Goal: Information Seeking & Learning: Check status

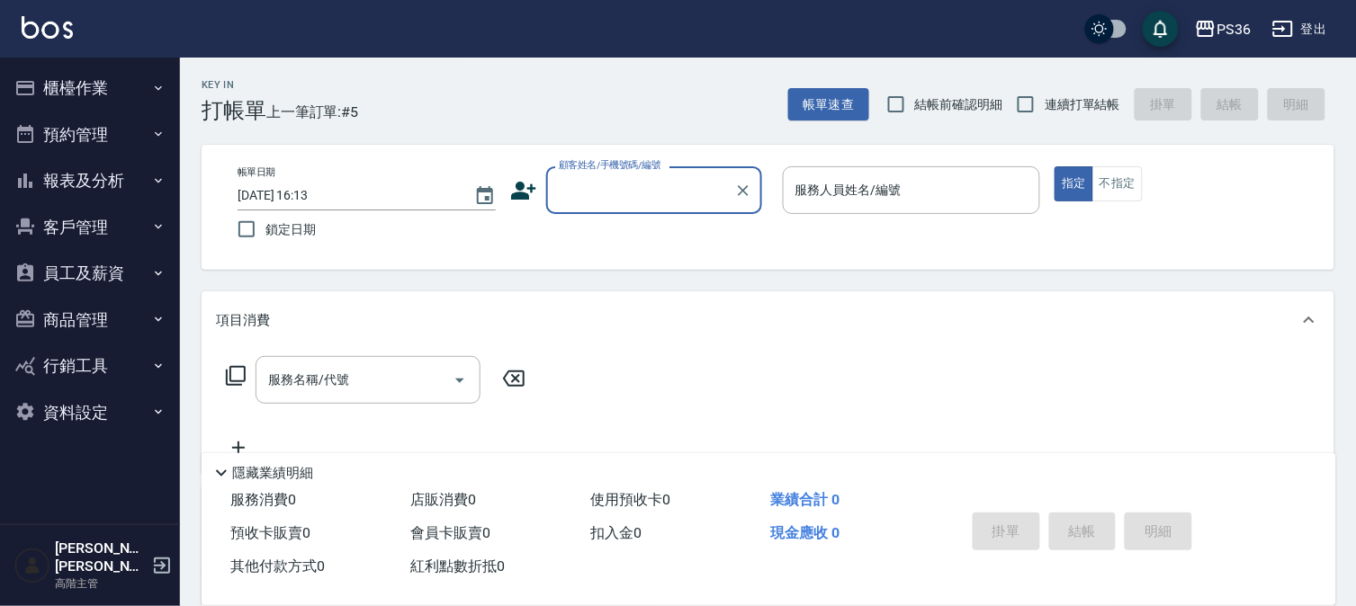
click at [135, 189] on button "報表及分析" at bounding box center [90, 180] width 166 height 47
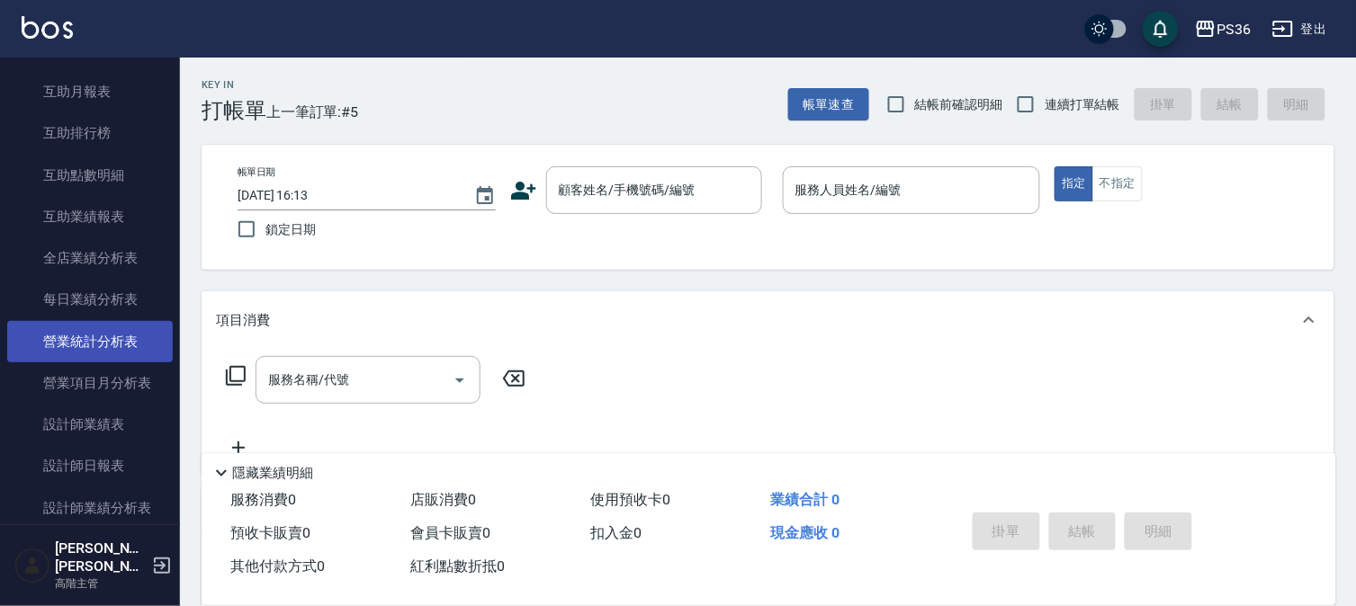
scroll to position [499, 0]
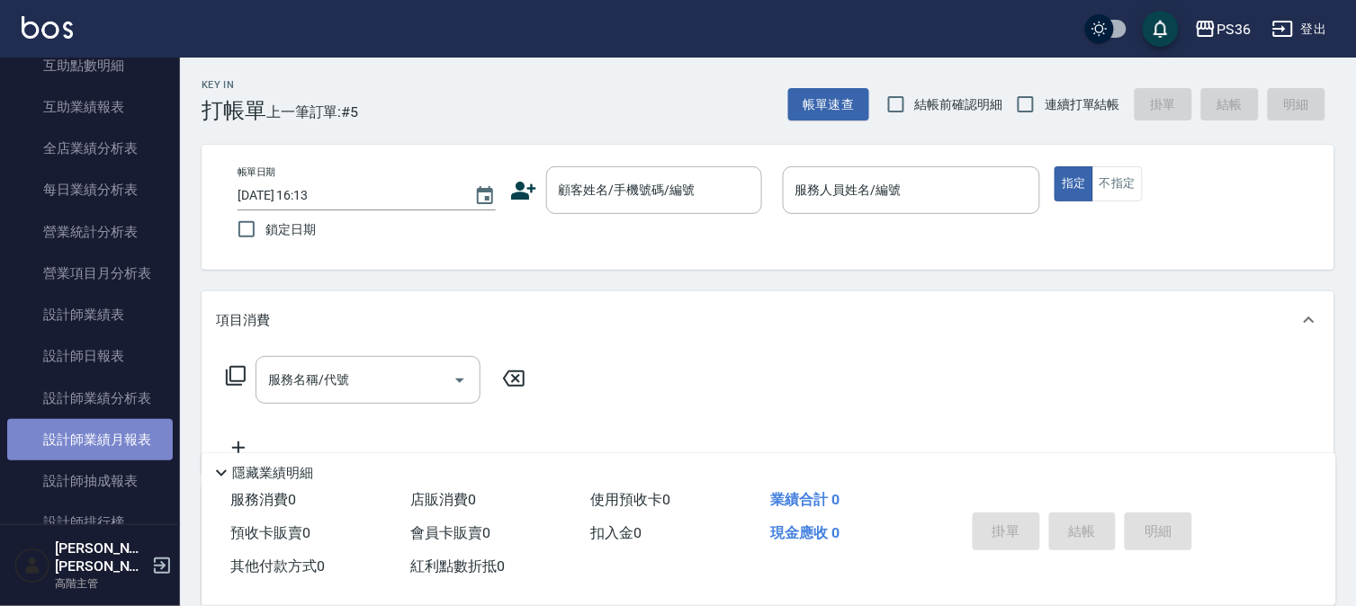
click at [128, 443] on link "設計師業績月報表" at bounding box center [90, 439] width 166 height 41
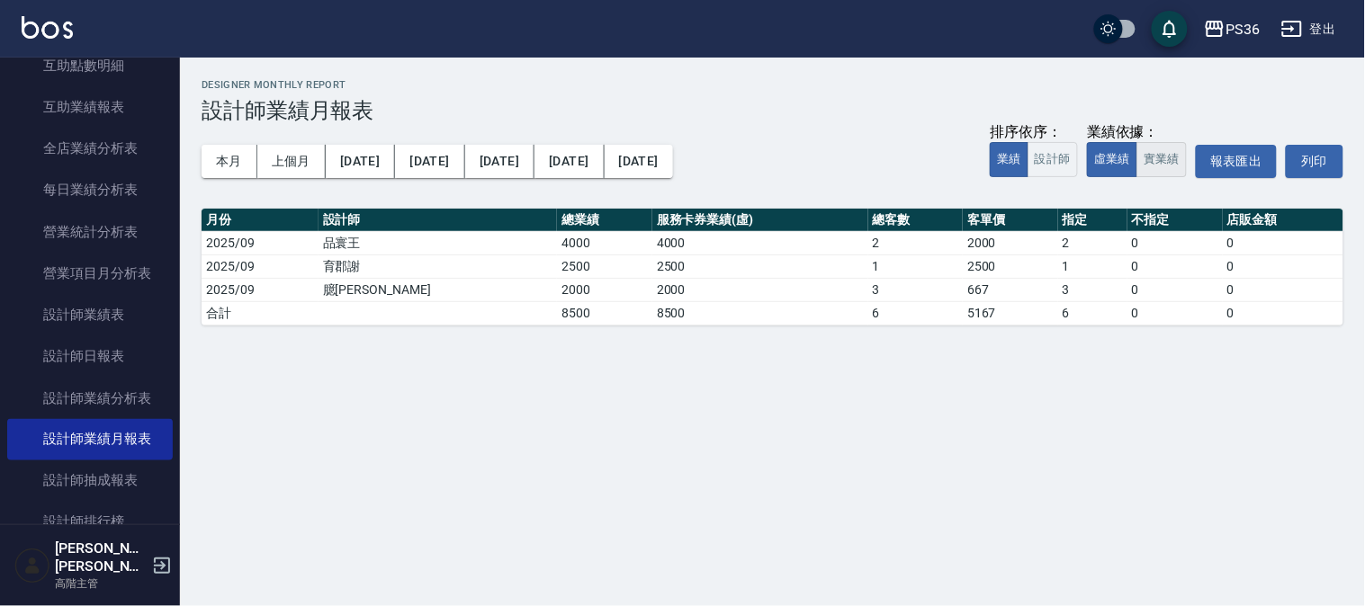
click at [1167, 158] on button "實業績" at bounding box center [1161, 159] width 50 height 35
click at [1213, 36] on icon "button" at bounding box center [1215, 29] width 18 height 16
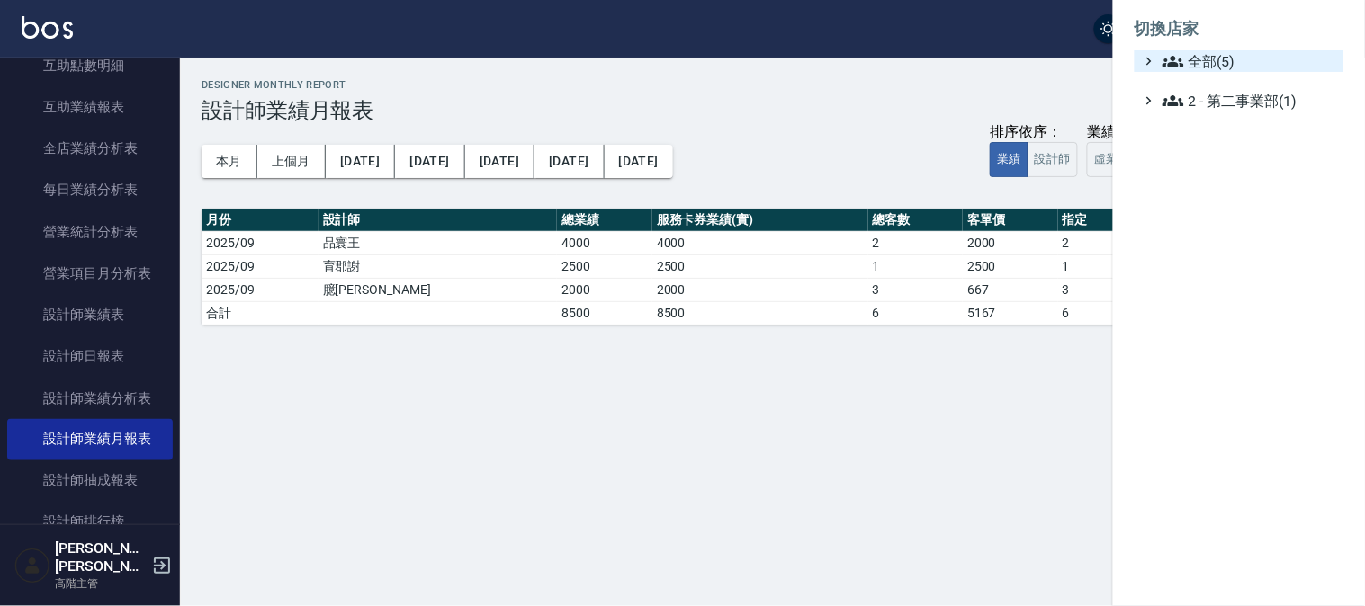
click at [1181, 69] on icon at bounding box center [1173, 61] width 22 height 22
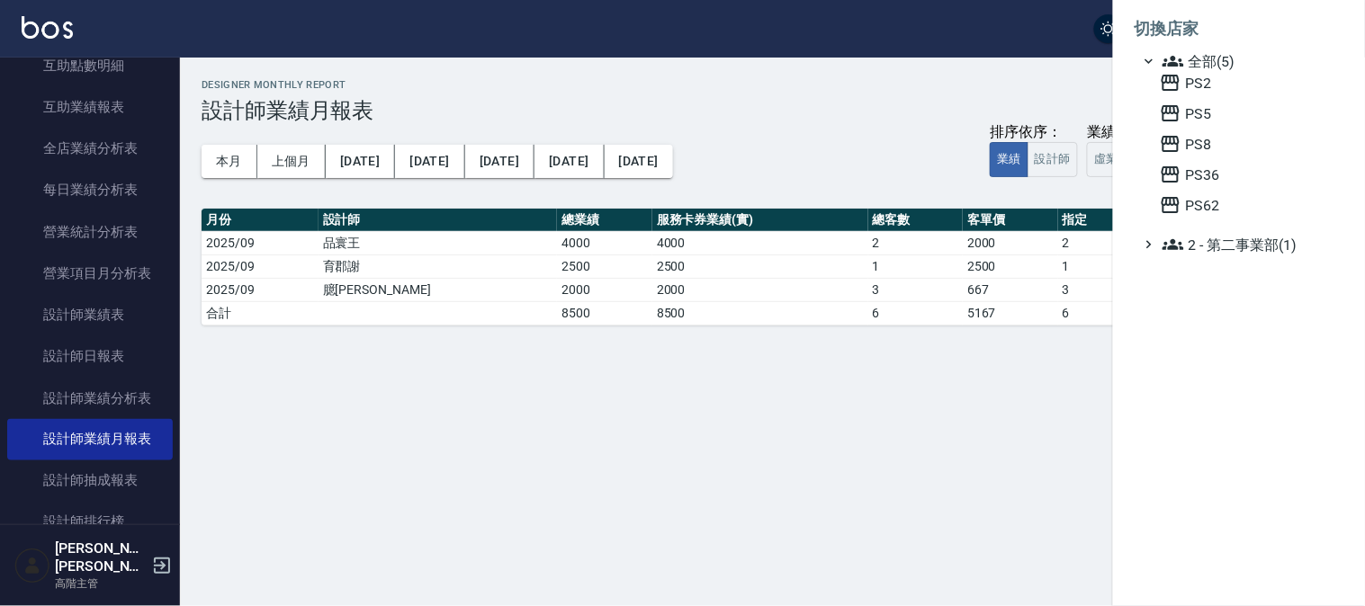
click at [90, 514] on div at bounding box center [682, 303] width 1365 height 606
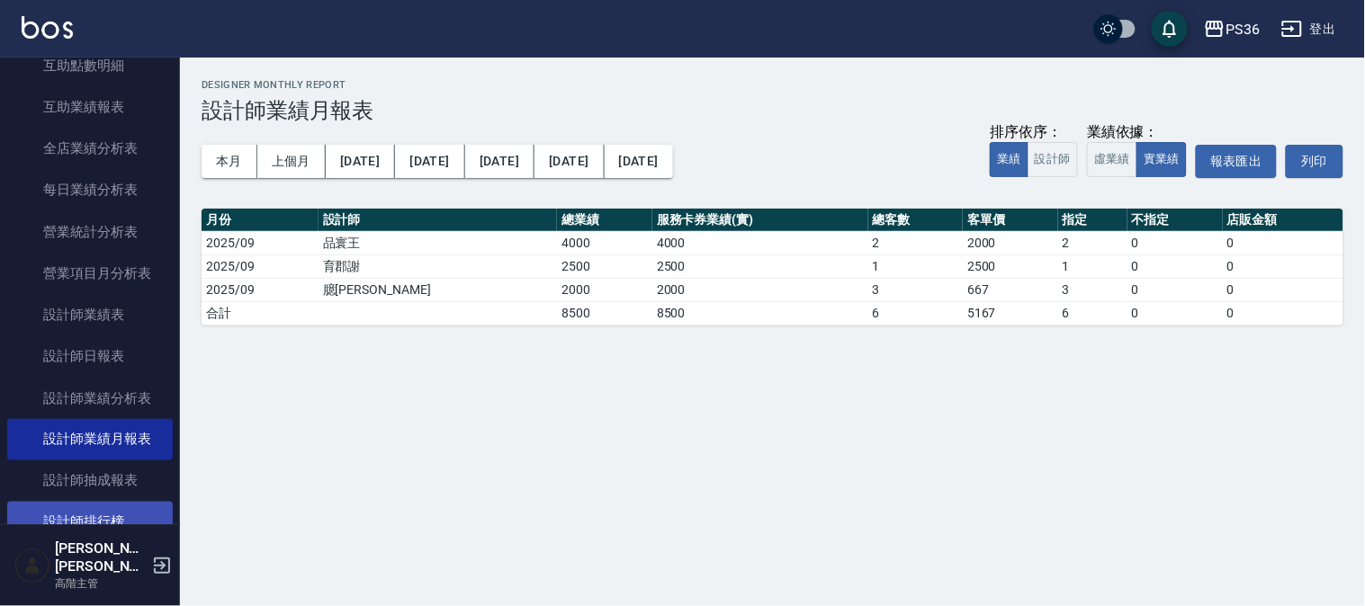
click at [88, 519] on link "設計師排行榜" at bounding box center [90, 522] width 166 height 41
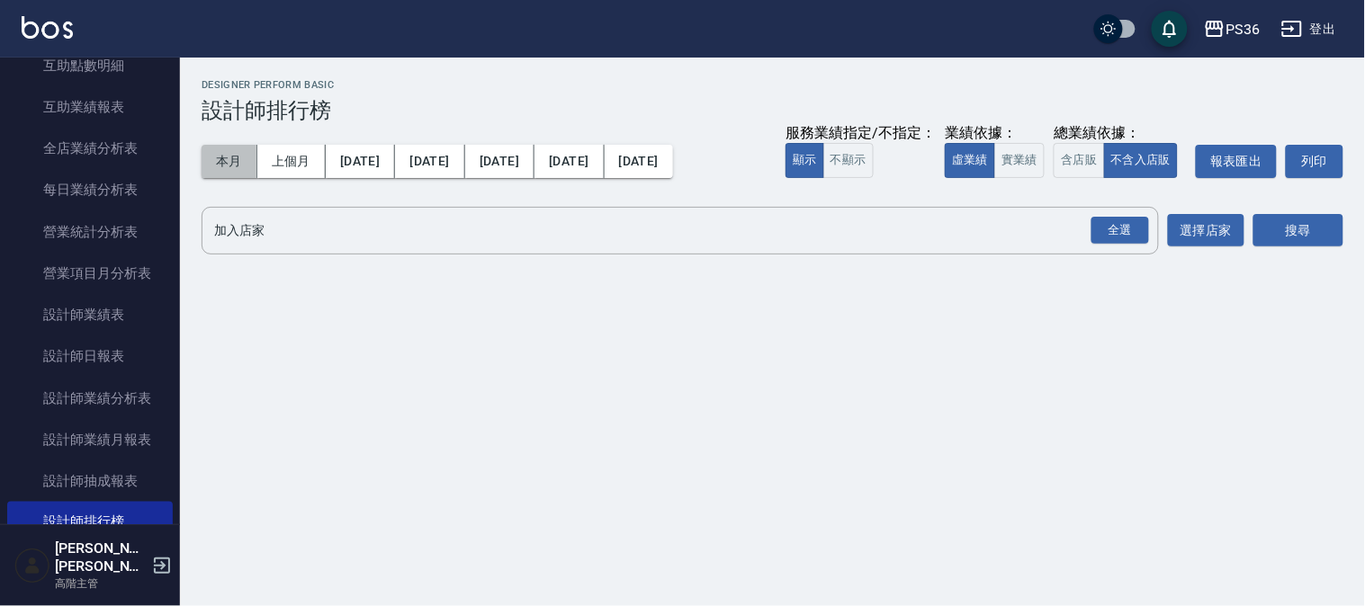
drag, startPoint x: 238, startPoint y: 162, endPoint x: 363, endPoint y: 182, distance: 127.5
click at [238, 160] on button "本月" at bounding box center [230, 161] width 56 height 33
click at [1013, 156] on button "實業績" at bounding box center [1019, 160] width 50 height 35
click at [1137, 247] on div "全選" at bounding box center [1119, 231] width 63 height 48
click at [1118, 223] on div "全選" at bounding box center [1120, 231] width 58 height 28
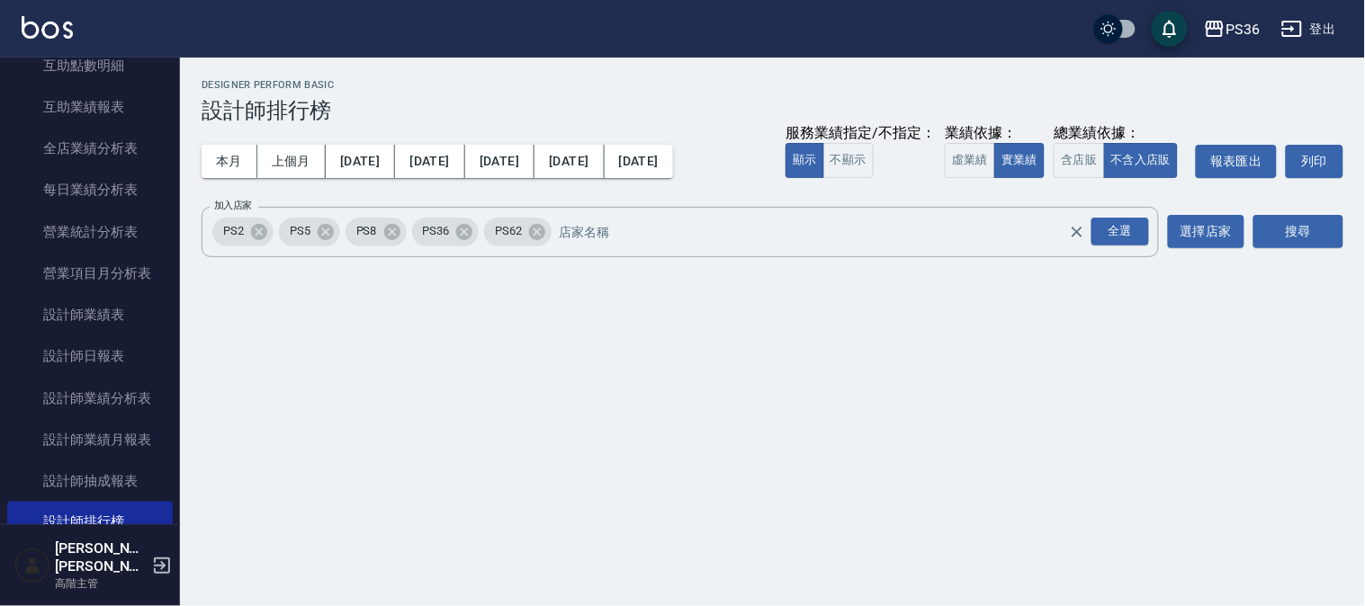
click at [1310, 213] on div "搜尋" at bounding box center [1298, 232] width 90 height 50
click at [1311, 222] on button "搜尋" at bounding box center [1298, 231] width 90 height 33
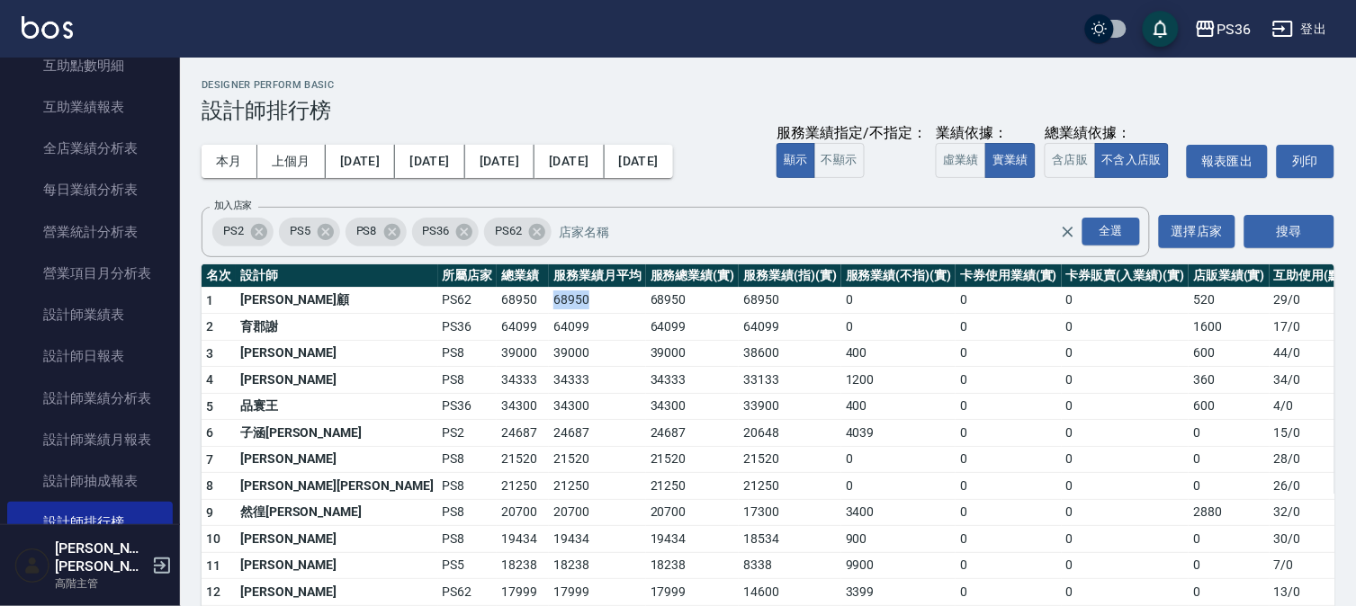
drag, startPoint x: 398, startPoint y: 303, endPoint x: 470, endPoint y: 291, distance: 72.9
click at [470, 291] on tr "1 雅云顧 PS62 68950 68950 68950 68950 0 0 0 520 29 / 0" at bounding box center [797, 300] width 1190 height 27
click at [549, 291] on td "68950" at bounding box center [597, 300] width 97 height 27
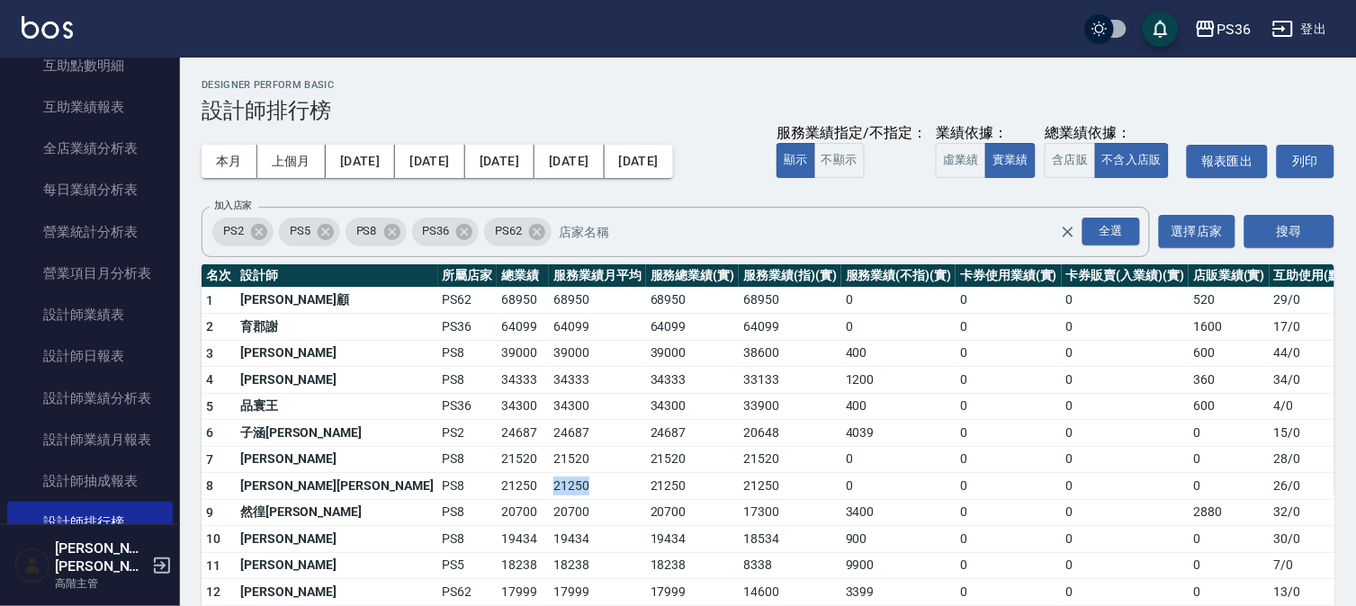
drag, startPoint x: 412, startPoint y: 483, endPoint x: 473, endPoint y: 489, distance: 61.4
click at [549, 489] on td "21250" at bounding box center [597, 486] width 97 height 27
drag, startPoint x: 414, startPoint y: 481, endPoint x: 471, endPoint y: 475, distance: 57.9
click at [549, 475] on td "21250" at bounding box center [597, 486] width 97 height 27
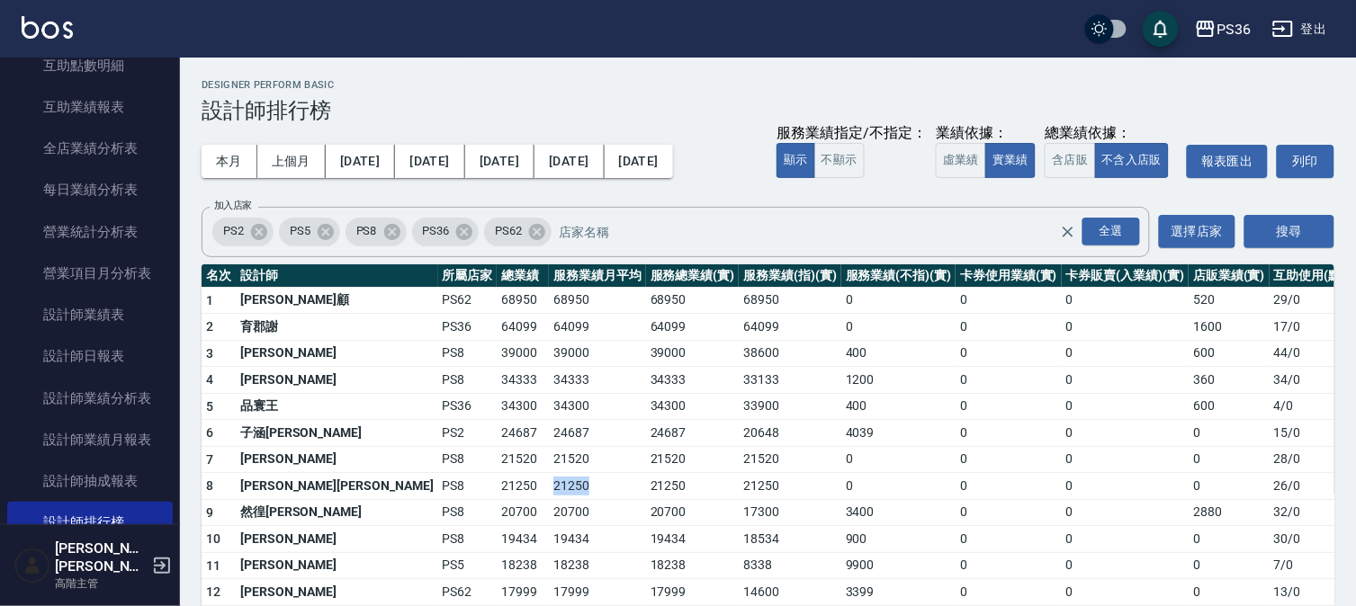
click at [549, 475] on td "21250" at bounding box center [597, 486] width 97 height 27
